Goal: Task Accomplishment & Management: Manage account settings

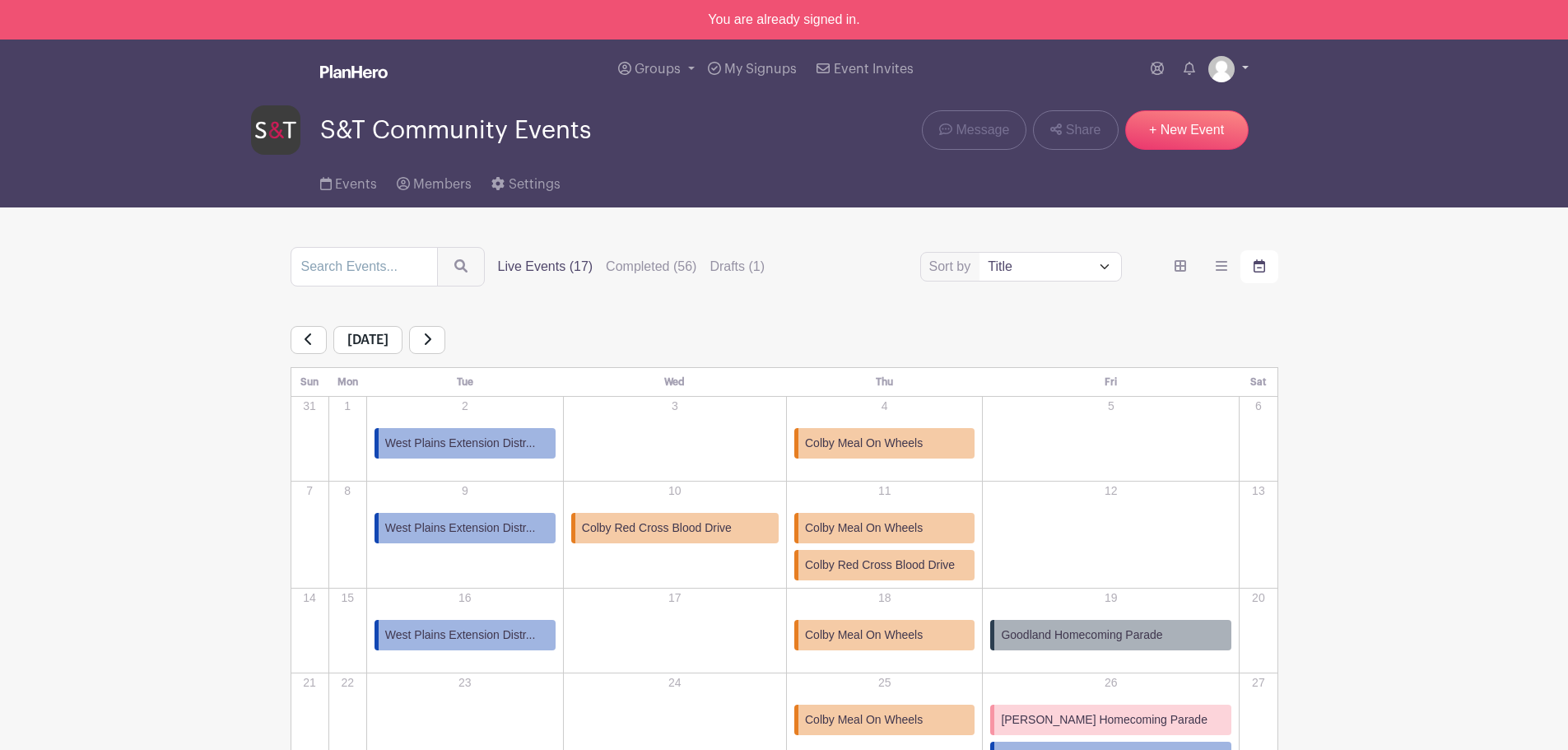
click at [1222, 67] on img at bounding box center [1222, 69] width 26 height 26
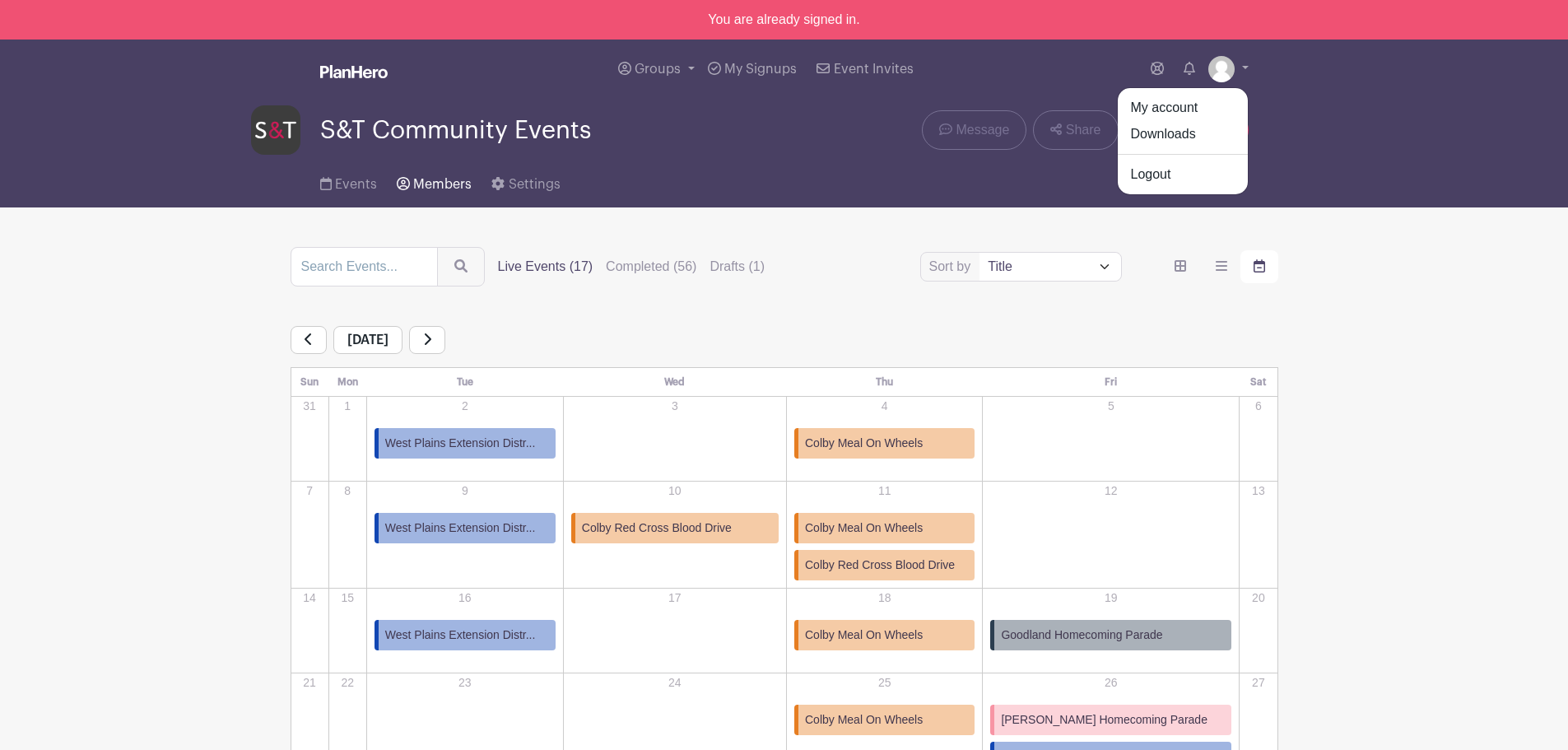
click at [415, 177] on link "Members" at bounding box center [433, 181] width 75 height 53
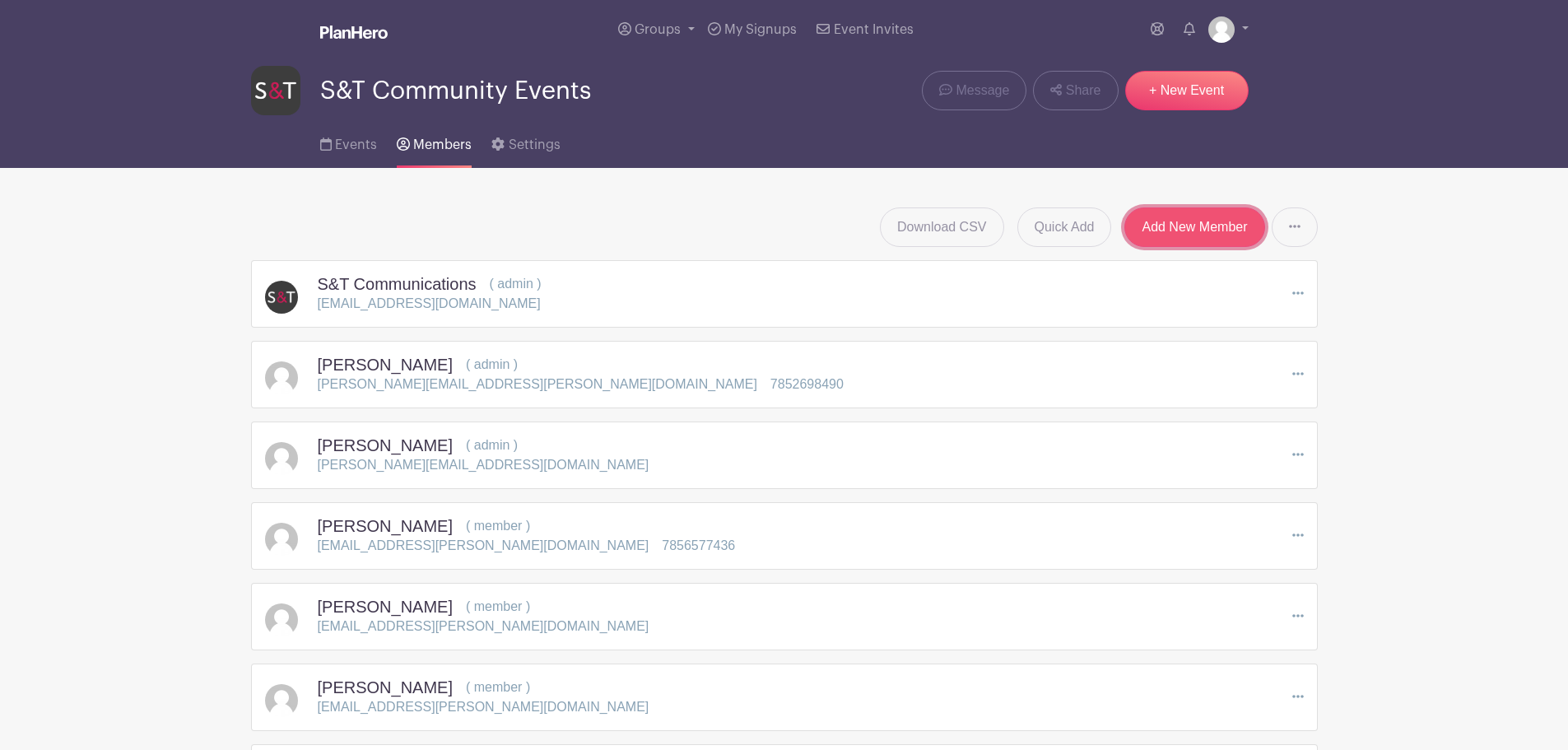
click at [1170, 213] on link "Add New Member" at bounding box center [1194, 226] width 140 height 39
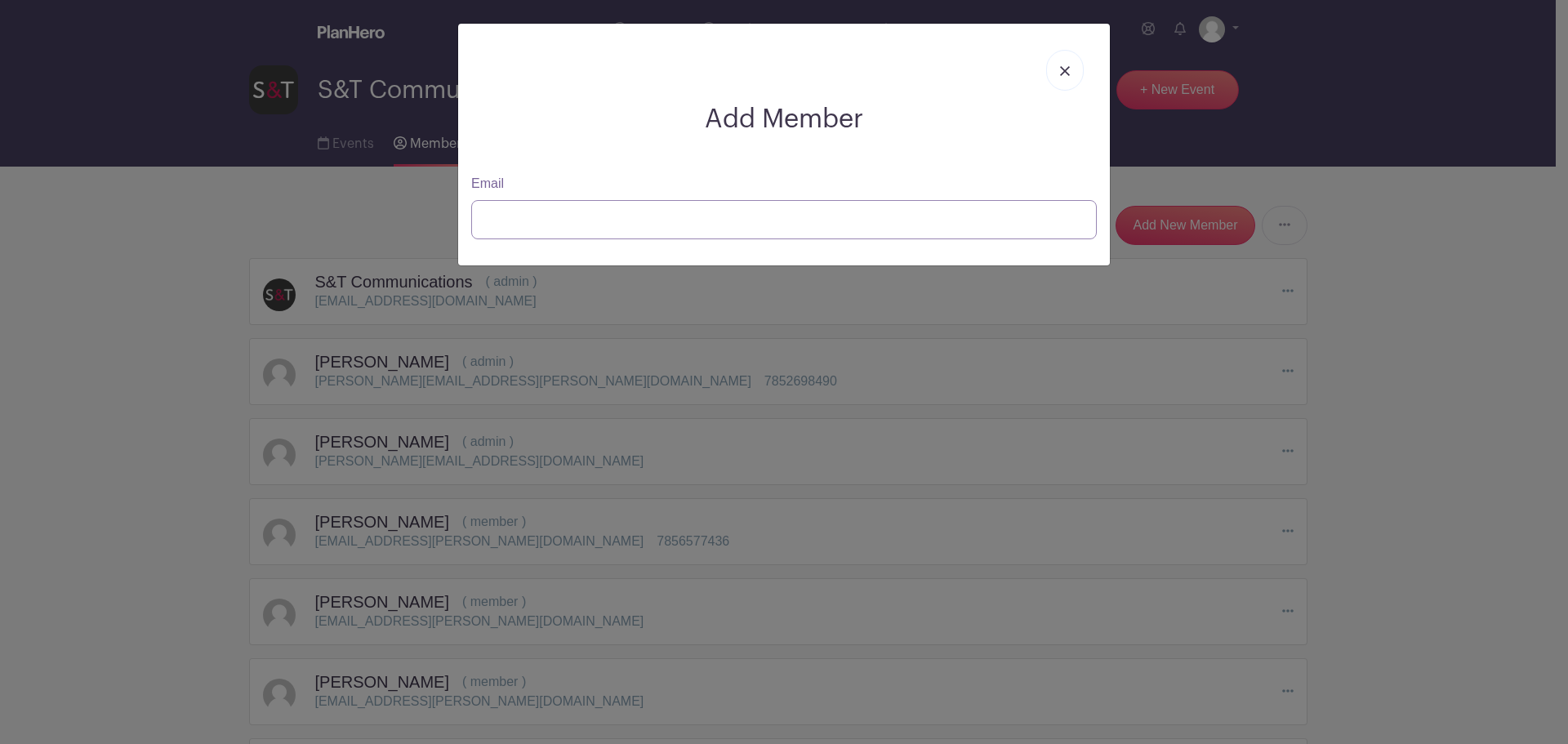
click at [547, 219] on input "Email" at bounding box center [783, 219] width 626 height 39
paste input "[PERSON_NAME][EMAIL_ADDRESS][PERSON_NAME][DOMAIN_NAME]"
type input "[PERSON_NAME][EMAIL_ADDRESS][PERSON_NAME][DOMAIN_NAME]"
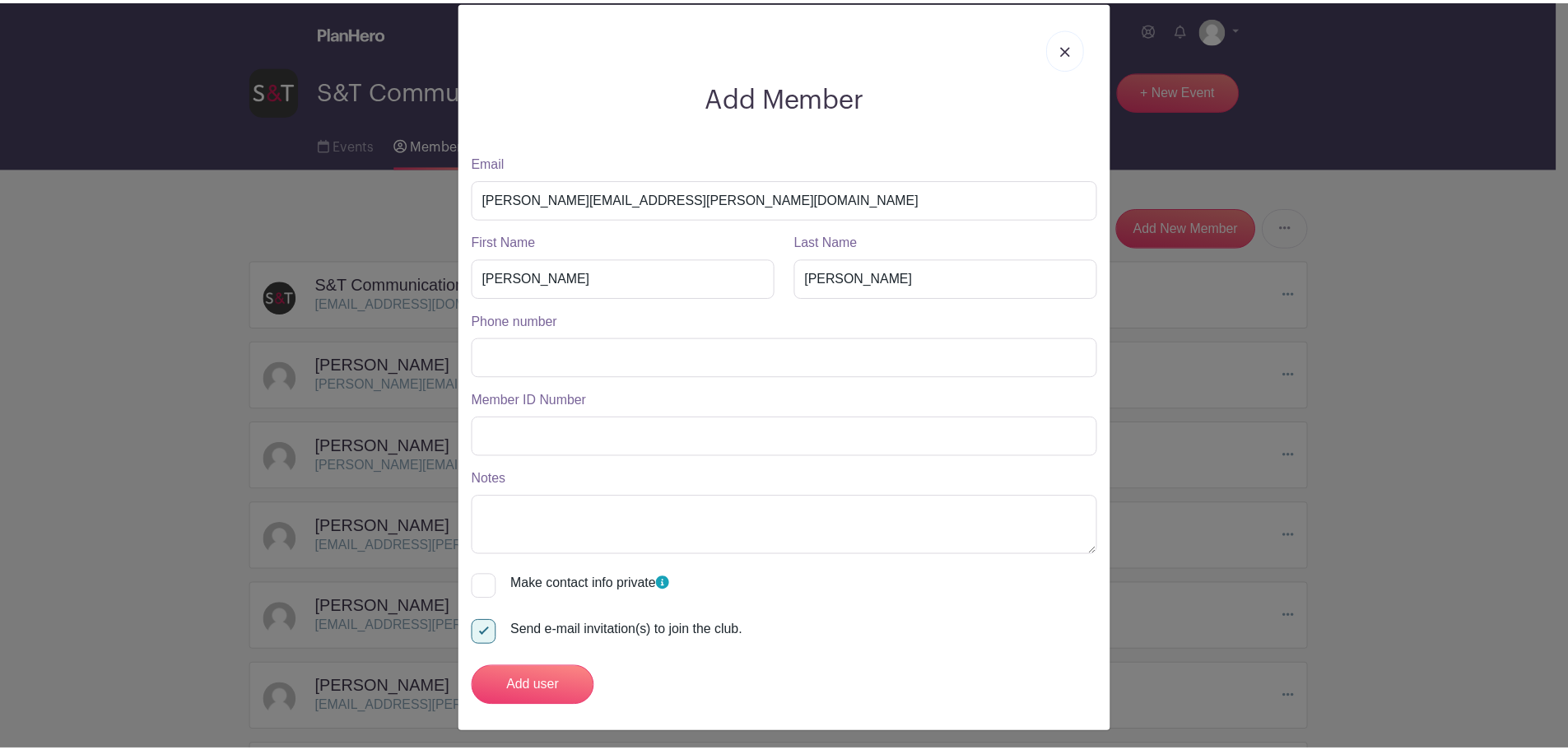
scroll to position [29, 0]
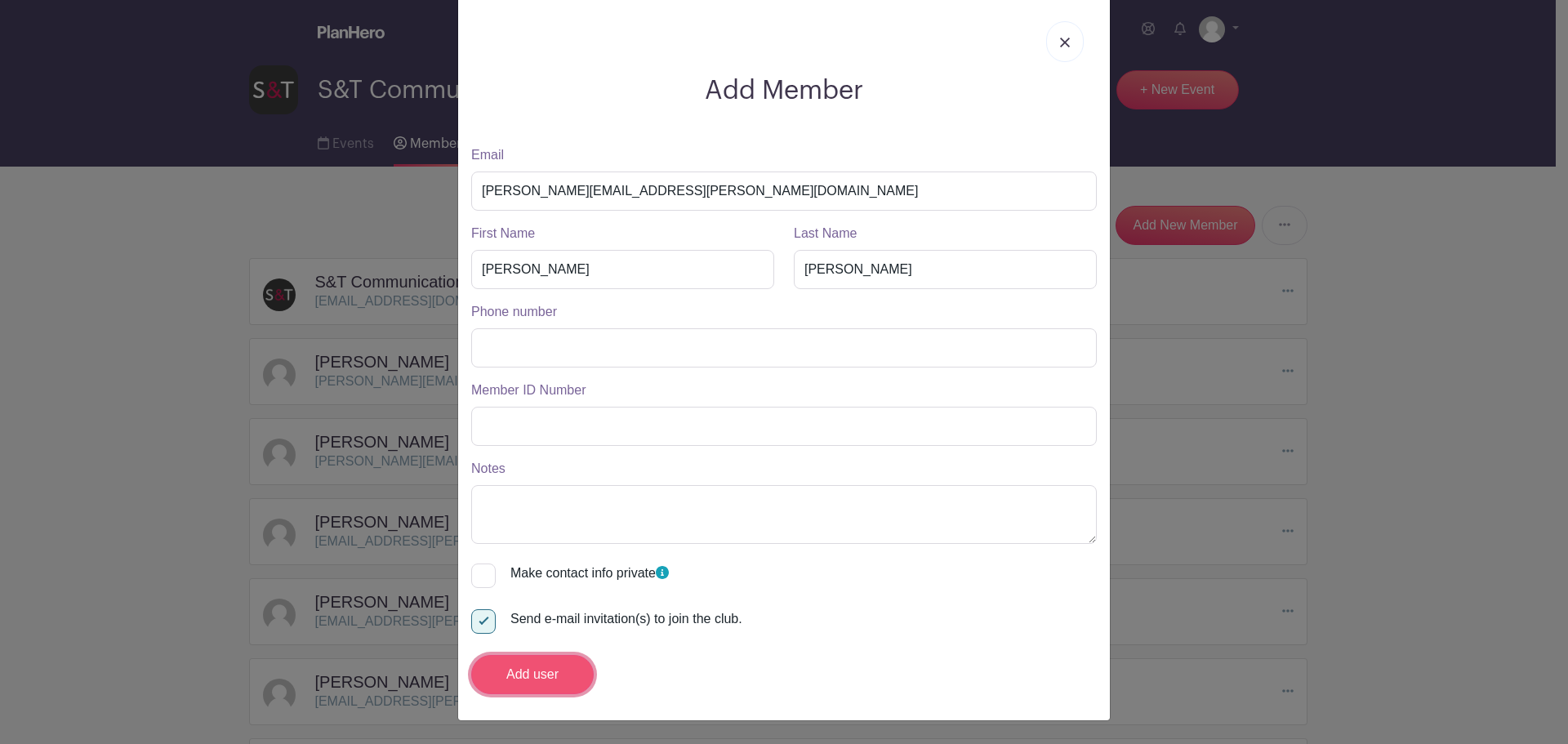
click at [521, 675] on input "Add user" at bounding box center [532, 674] width 123 height 39
